Goal: Obtain resource: Obtain resource

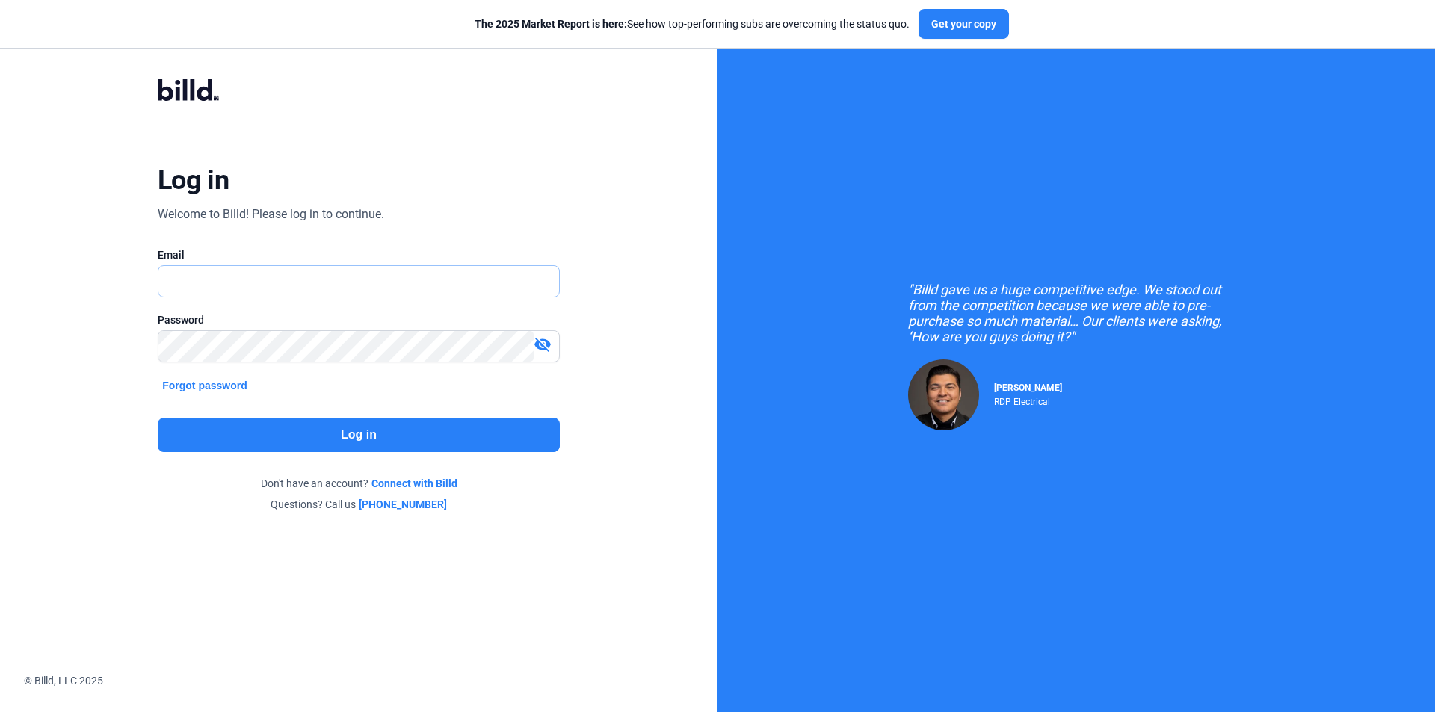
type input "[EMAIL_ADDRESS][DOMAIN_NAME]"
click at [297, 431] on button "Log in" at bounding box center [359, 435] width 402 height 34
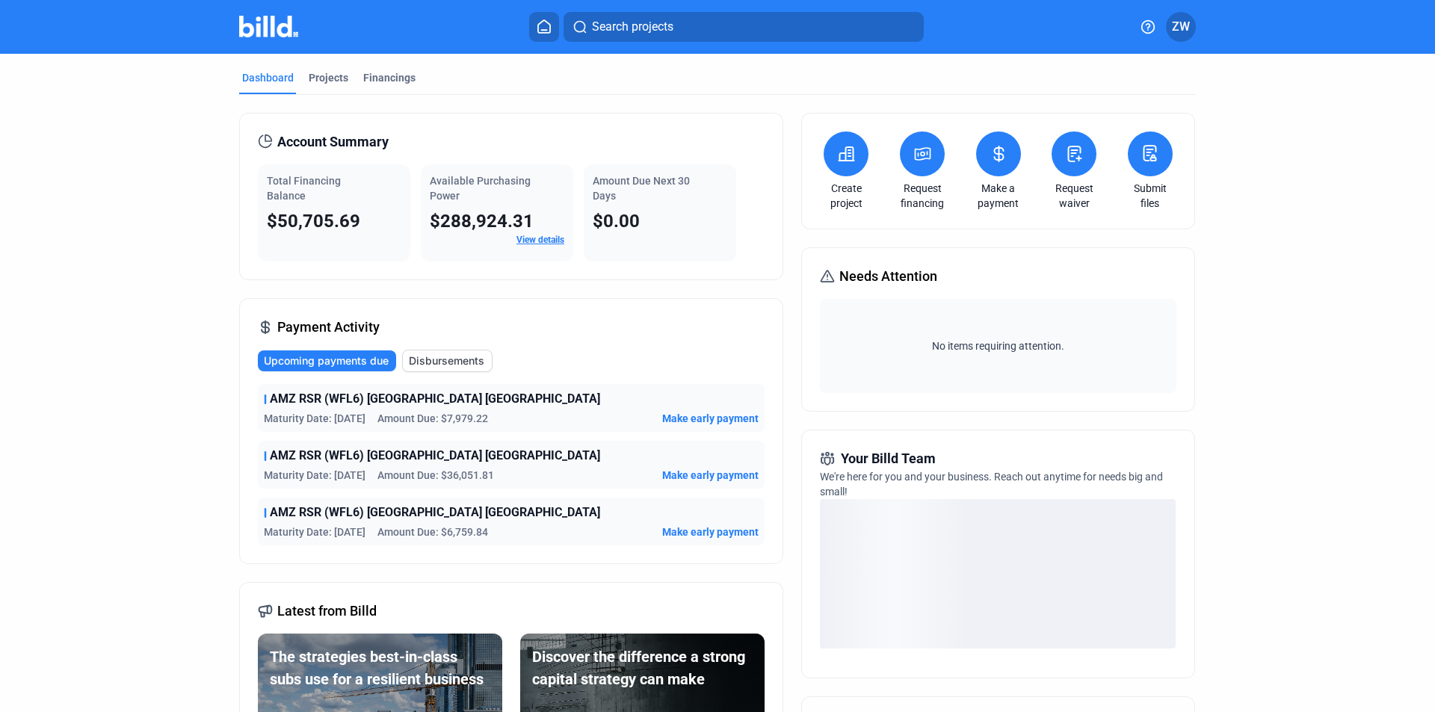
click at [919, 158] on icon at bounding box center [922, 154] width 19 height 18
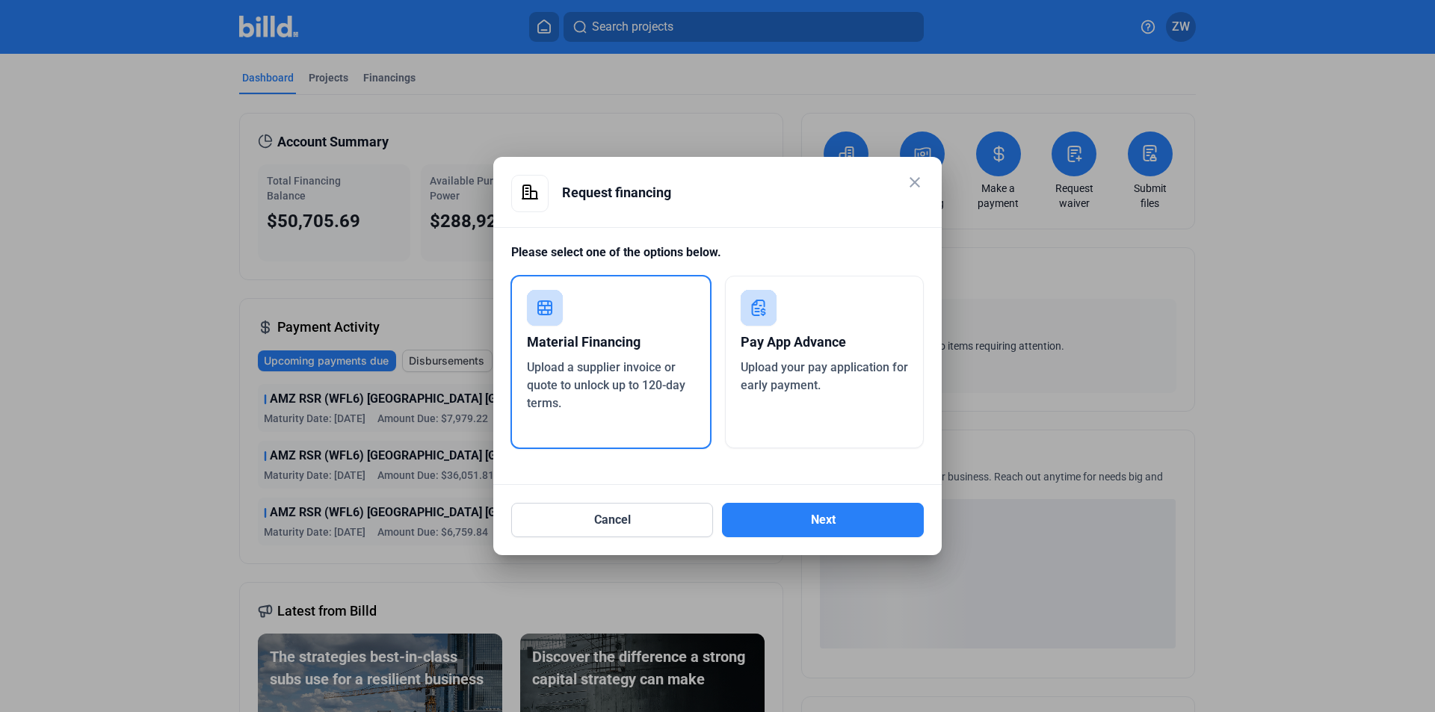
click at [910, 178] on mat-icon "close" at bounding box center [915, 182] width 18 height 18
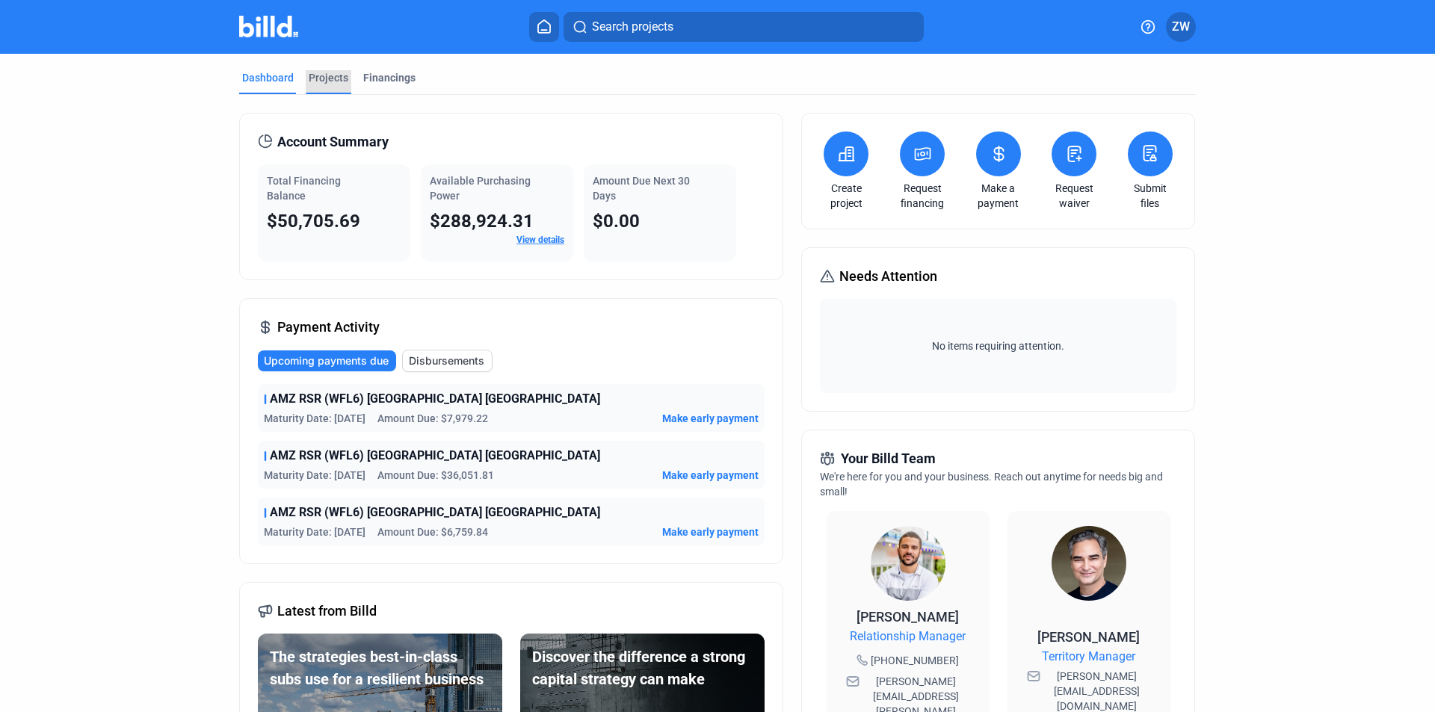
click at [315, 81] on div "Projects" at bounding box center [329, 77] width 40 height 15
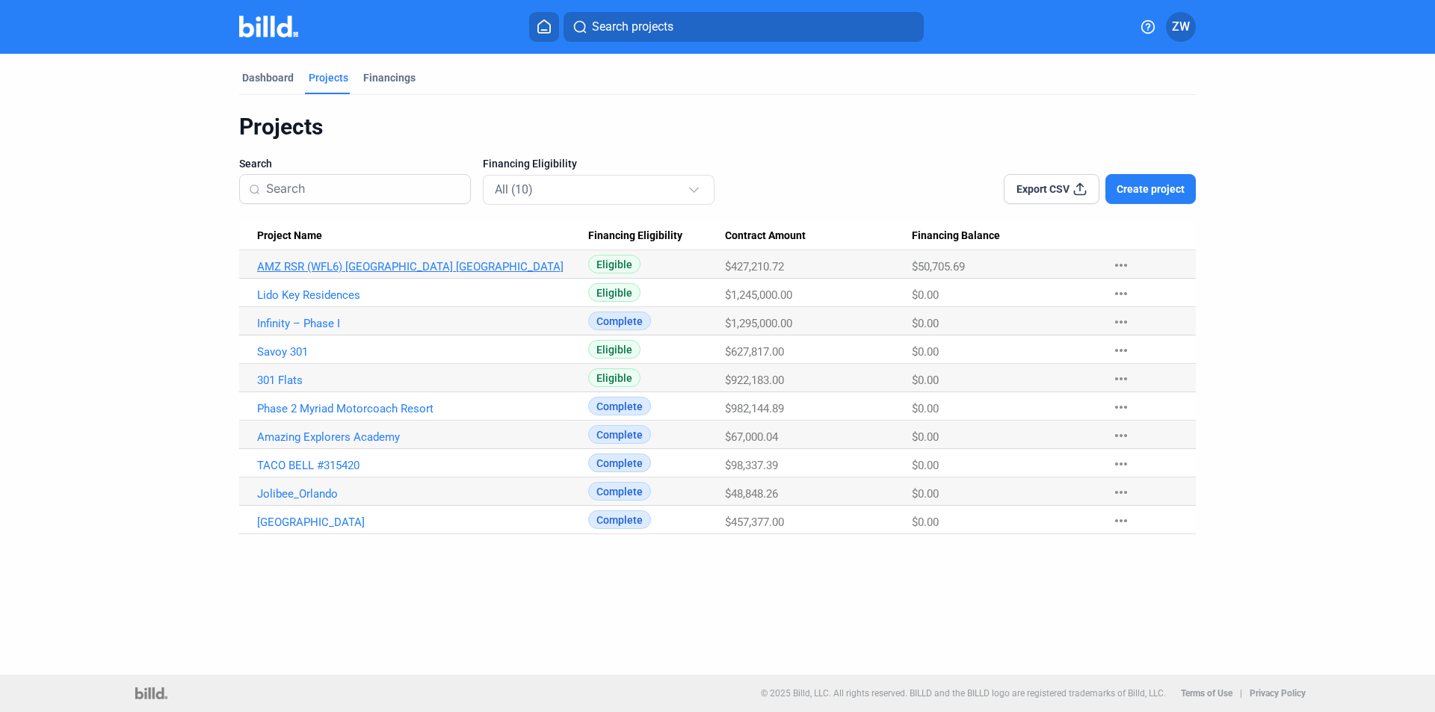
click at [369, 273] on link "AMZ RSR (WFL6) [GEOGRAPHIC_DATA] [GEOGRAPHIC_DATA]" at bounding box center [422, 266] width 331 height 13
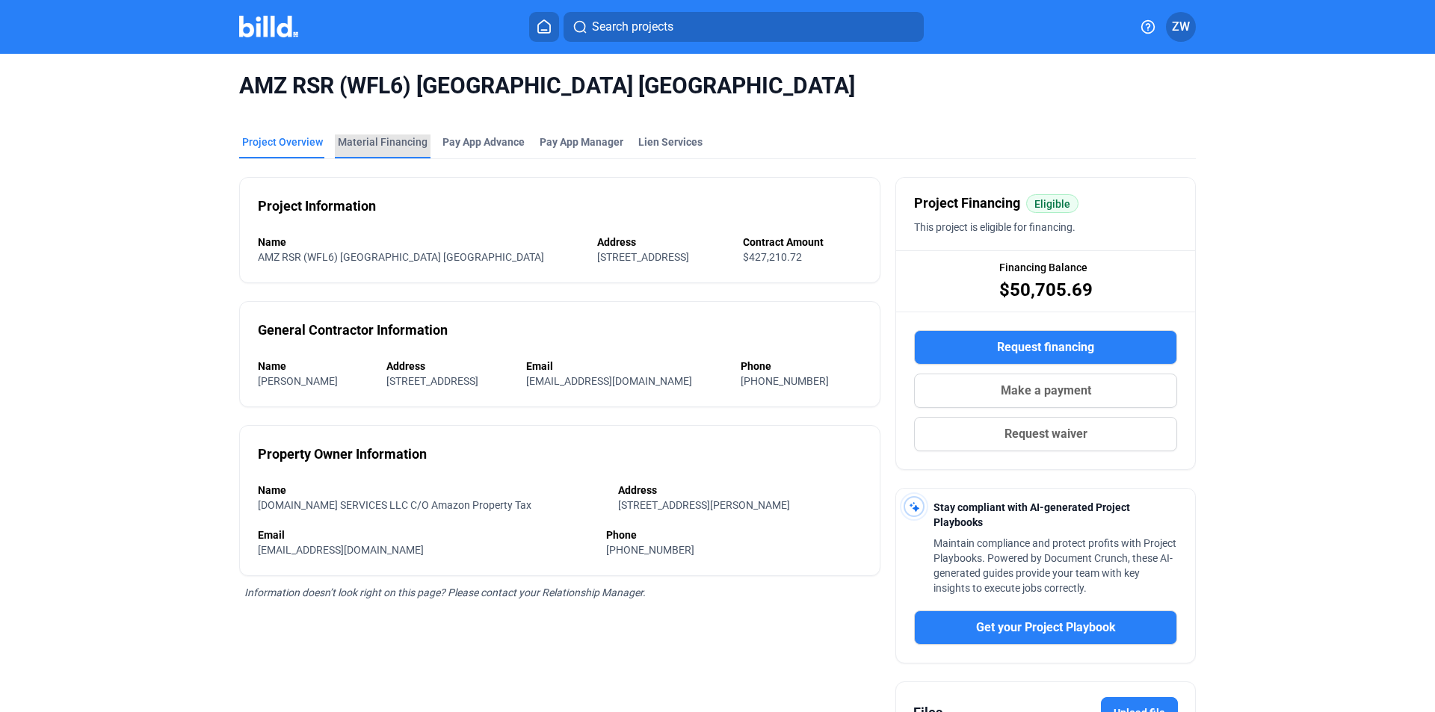
click at [384, 141] on div "Material Financing" at bounding box center [383, 142] width 90 height 15
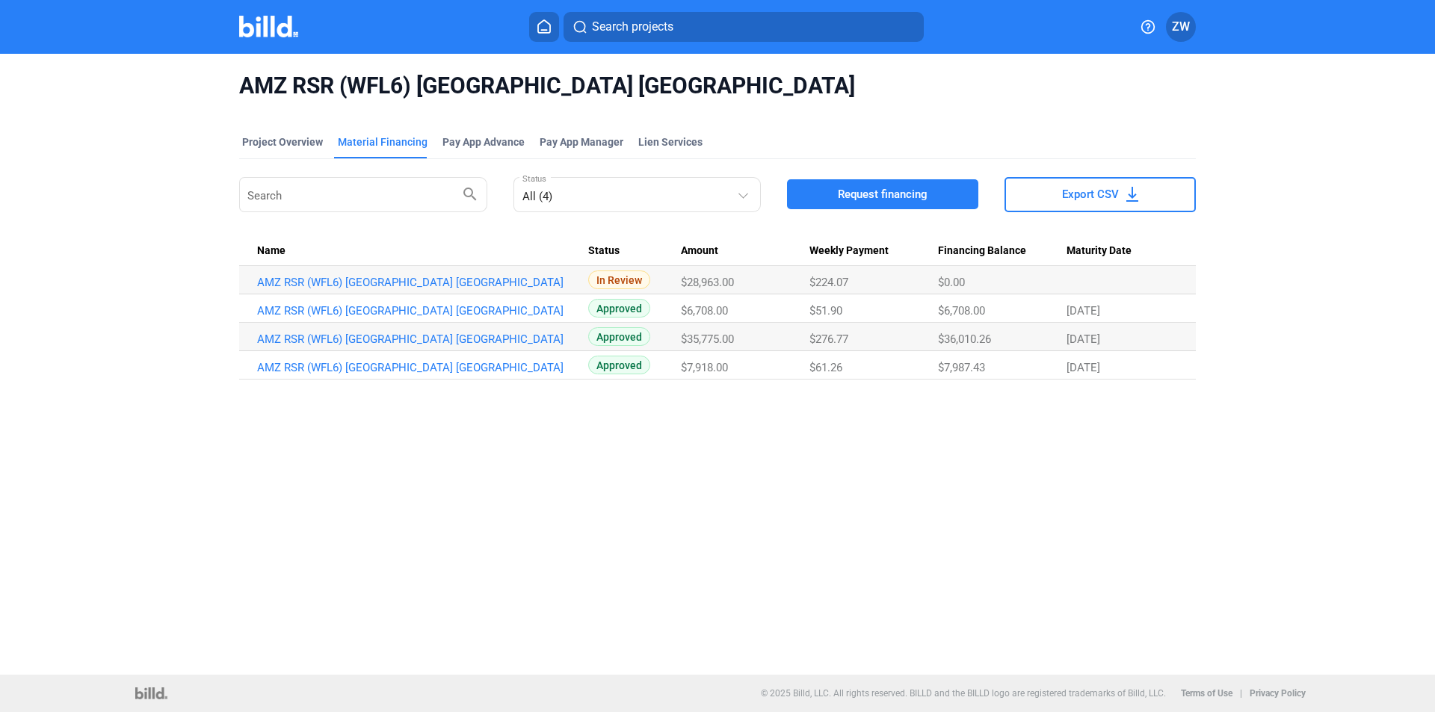
drag, startPoint x: 258, startPoint y: 149, endPoint x: 208, endPoint y: 194, distance: 67.7
drag, startPoint x: 208, startPoint y: 194, endPoint x: 756, endPoint y: 513, distance: 633.6
click at [756, 513] on div "AMZ RSR (WFL6) Lake Placid [GEOGRAPHIC_DATA] Project Overview Material Financin…" at bounding box center [717, 364] width 1435 height 621
drag, startPoint x: 466, startPoint y: 282, endPoint x: 256, endPoint y: 283, distance: 210.0
click at [256, 283] on td "AMZ RSR (WFL6) [GEOGRAPHIC_DATA] [GEOGRAPHIC_DATA]" at bounding box center [413, 280] width 349 height 28
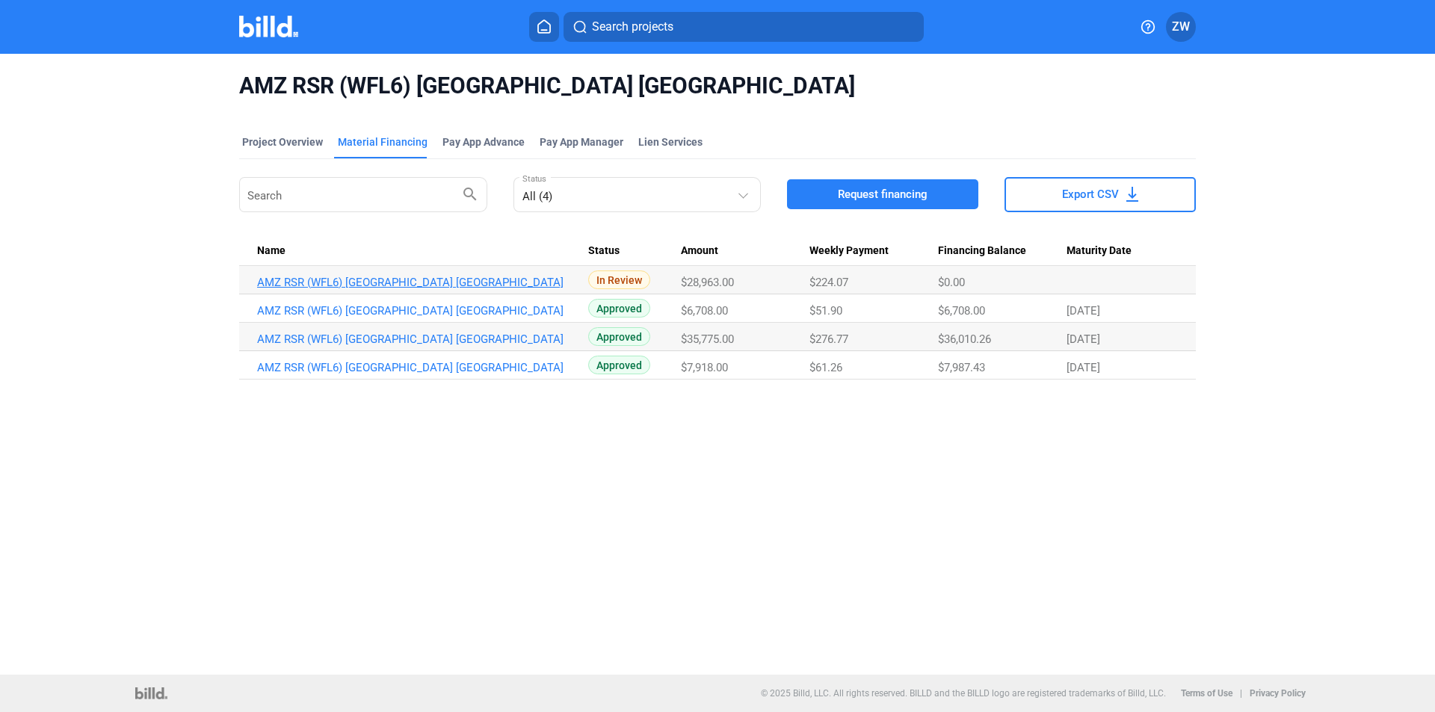
copy link "AMZ RSR (WFL6) [GEOGRAPHIC_DATA] [GEOGRAPHIC_DATA]"
click at [404, 283] on link "AMZ RSR (WFL6) [GEOGRAPHIC_DATA] [GEOGRAPHIC_DATA]" at bounding box center [422, 282] width 331 height 13
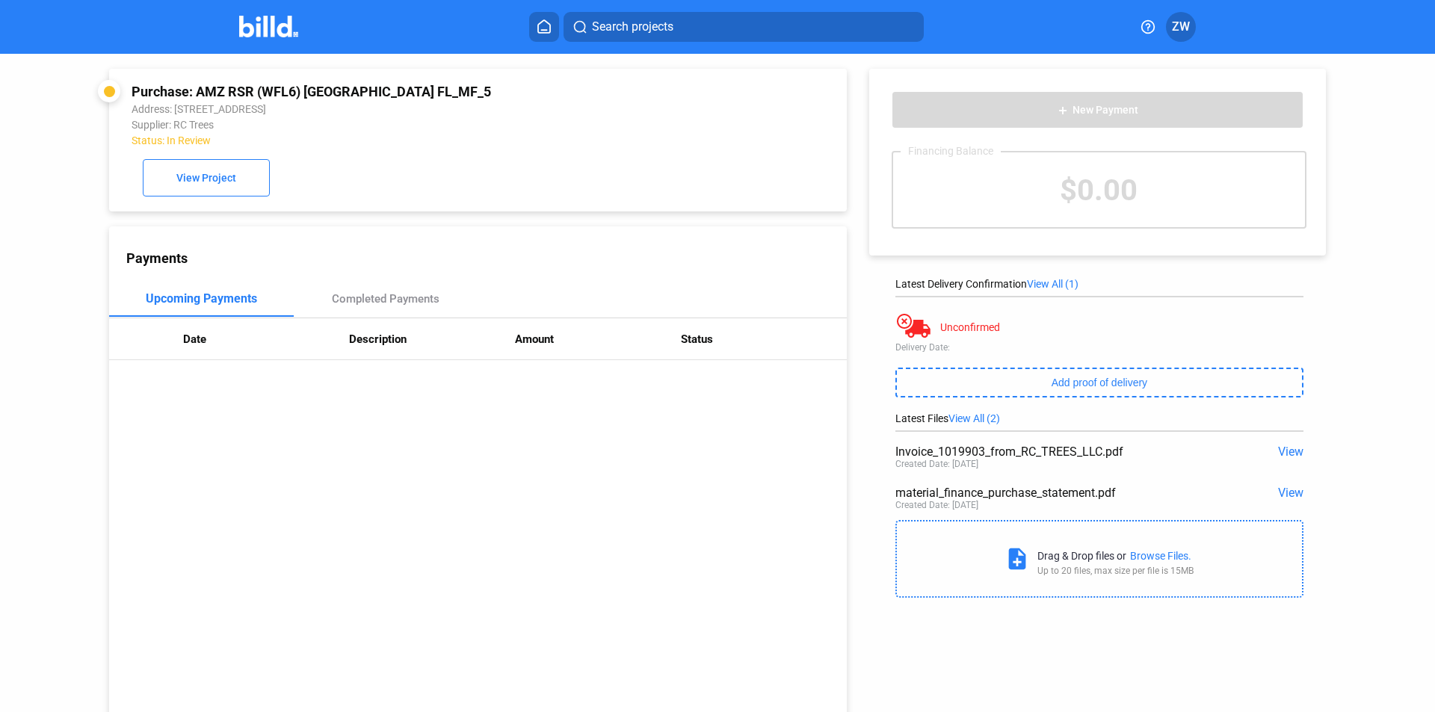
click at [1278, 459] on span "View" at bounding box center [1290, 452] width 25 height 14
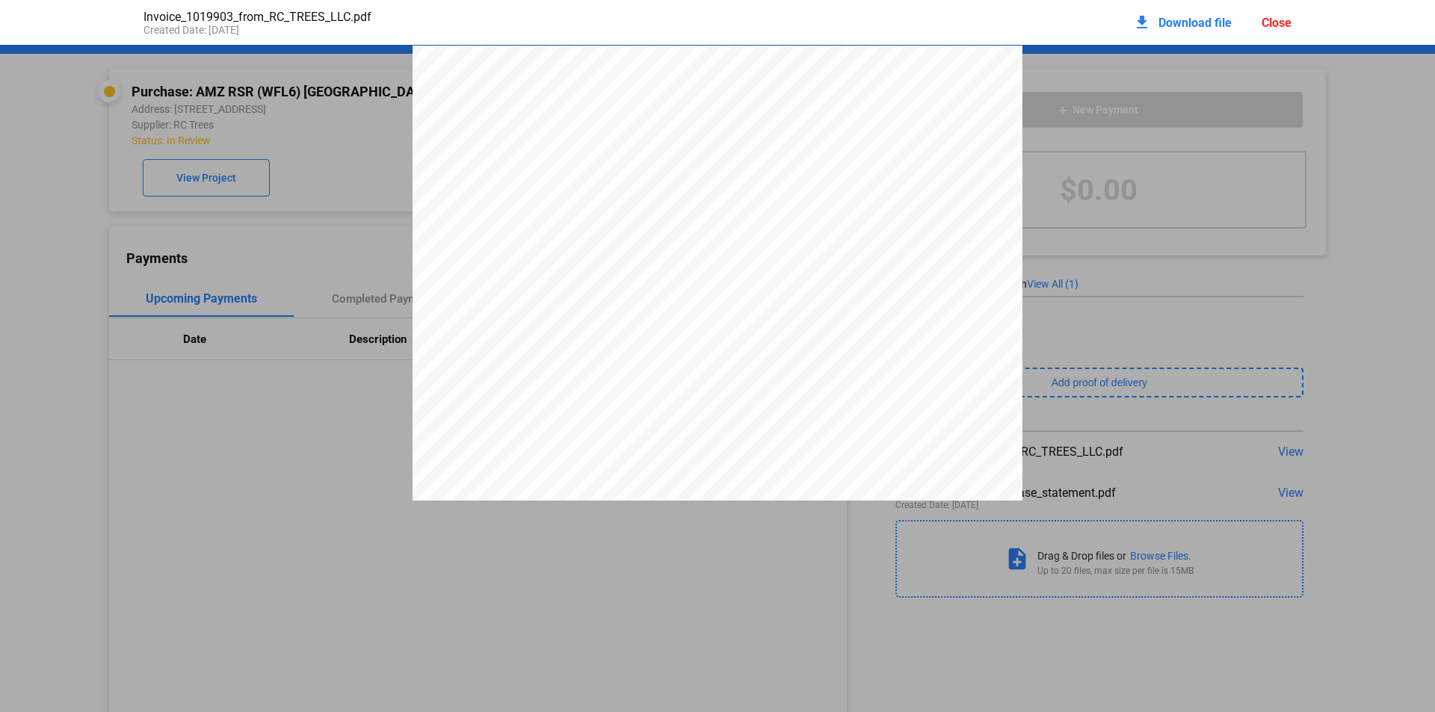
scroll to position [7, 0]
click at [305, 397] on div "Plant material cannot be returned or refunded. No warranty/guarantee is express…" at bounding box center [717, 432] width 1435 height 789
click at [1285, 25] on div "Close" at bounding box center [1277, 23] width 30 height 14
